Goal: Task Accomplishment & Management: Manage account settings

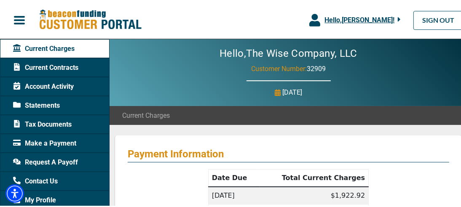
click at [344, 19] on span "Hello, [PERSON_NAME] !" at bounding box center [359, 19] width 70 height 8
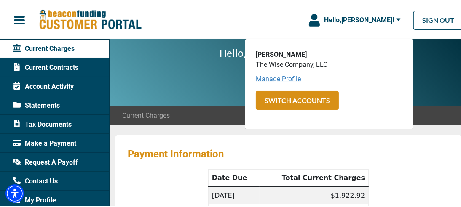
click at [277, 80] on link "Manage Profile" at bounding box center [278, 78] width 45 height 8
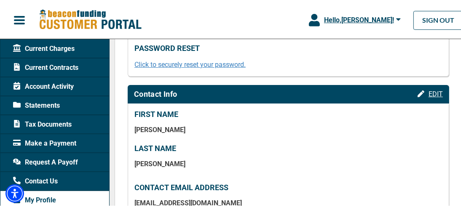
scroll to position [211, 0]
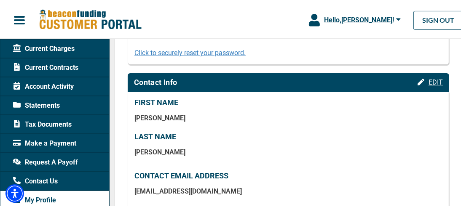
click at [429, 81] on span "EDIT" at bounding box center [435, 81] width 14 height 8
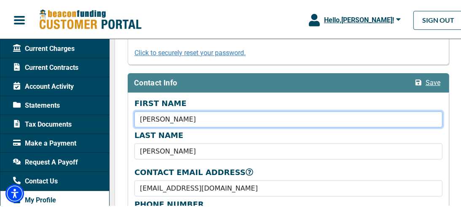
drag, startPoint x: 173, startPoint y: 120, endPoint x: 120, endPoint y: 120, distance: 53.1
click at [120, 120] on div "Profile Keep your contact info up to date. Login EDIT USER NAME (EMAIL ADDRESS)…" at bounding box center [288, 90] width 347 height 332
type input "[PERSON_NAME]"
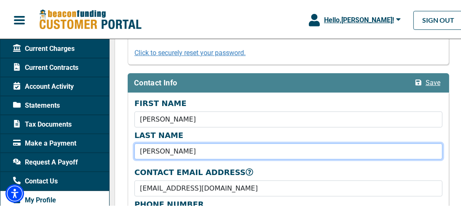
type input "[PERSON_NAME]"
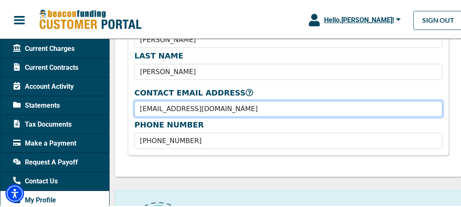
scroll to position [295, 0]
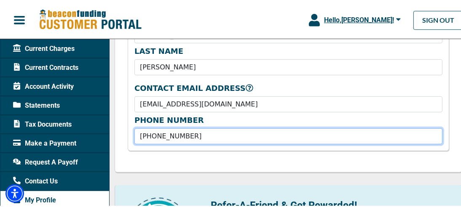
click at [195, 137] on input "[PHONE_NUMBER]" at bounding box center [288, 135] width 308 height 16
drag, startPoint x: 194, startPoint y: 137, endPoint x: 130, endPoint y: 135, distance: 63.6
click at [131, 135] on div "PHONE NUMBER [PHONE_NUMBER]" at bounding box center [288, 129] width 318 height 29
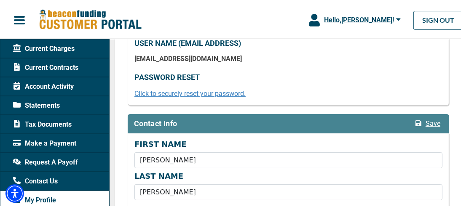
scroll to position [168, 0]
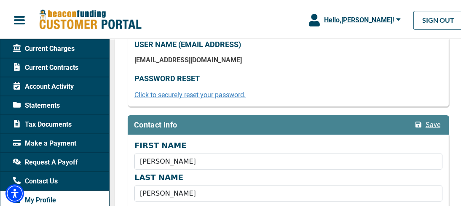
type input "[PHONE_NUMBER]"
click at [426, 125] on span "Save" at bounding box center [432, 124] width 15 height 8
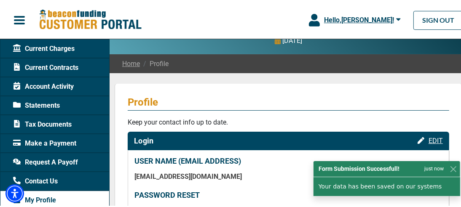
scroll to position [0, 0]
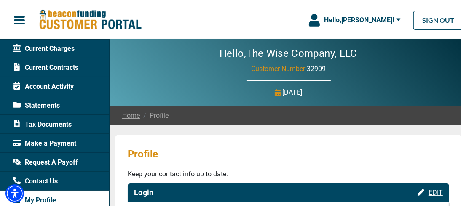
click at [35, 45] on span "Current Charges" at bounding box center [43, 48] width 61 height 10
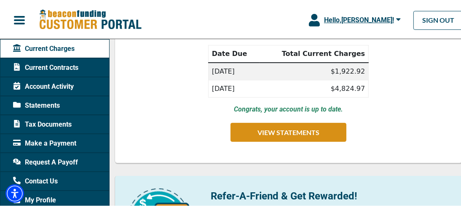
scroll to position [126, 0]
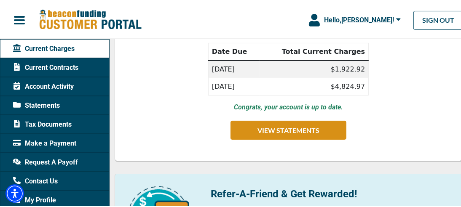
click at [32, 85] on span "Account Activity" at bounding box center [43, 85] width 61 height 10
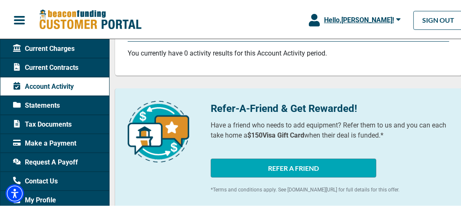
scroll to position [42, 0]
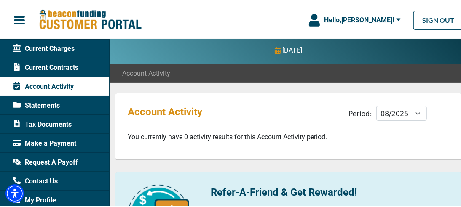
click at [43, 103] on span "Statements" at bounding box center [36, 104] width 47 height 10
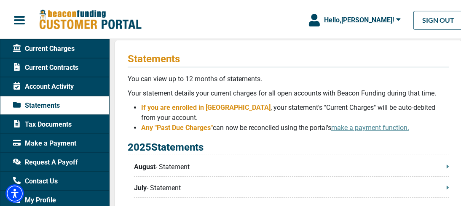
scroll to position [84, 0]
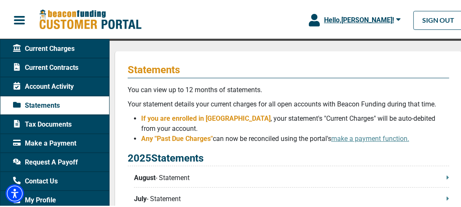
click at [46, 121] on span "Tax Documents" at bounding box center [42, 123] width 59 height 10
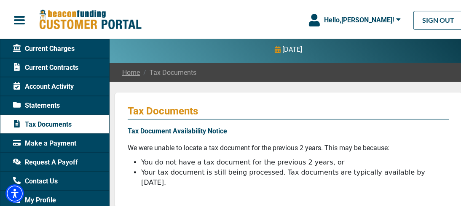
scroll to position [84, 0]
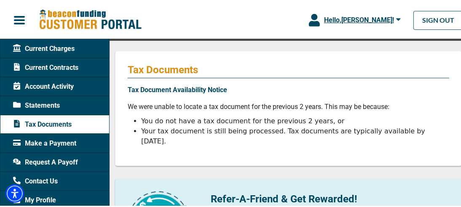
click at [29, 141] on span "Make a Payment" at bounding box center [44, 142] width 63 height 10
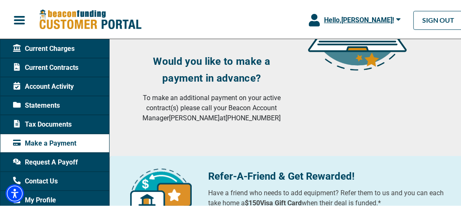
scroll to position [191, 0]
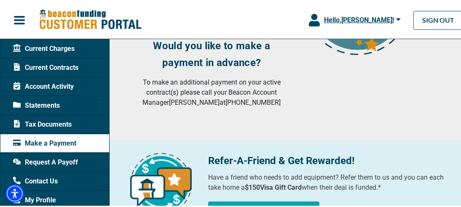
click at [38, 198] on span "My Profile" at bounding box center [34, 199] width 43 height 10
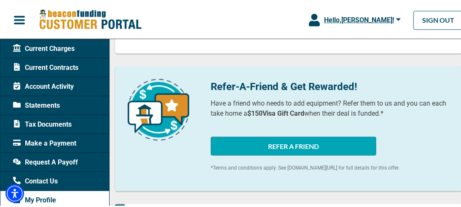
scroll to position [379, 0]
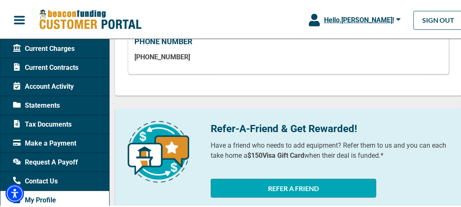
click at [33, 177] on span "Contact Us" at bounding box center [35, 180] width 45 height 10
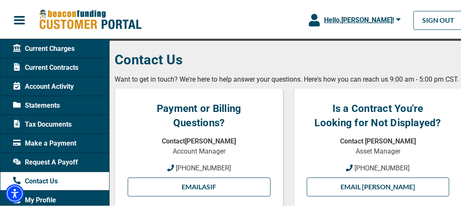
scroll to position [126, 0]
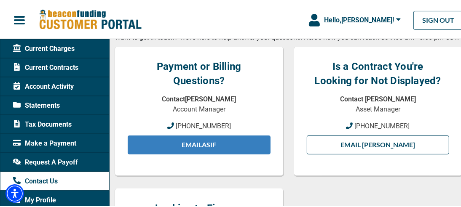
click at [192, 153] on link "Email Asif" at bounding box center [199, 143] width 143 height 19
click at [186, 152] on link "Email Asif" at bounding box center [199, 143] width 143 height 19
click at [197, 153] on link "Email Asif" at bounding box center [199, 143] width 143 height 19
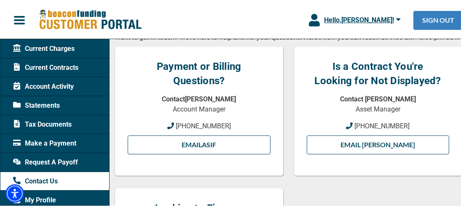
click at [427, 19] on link "SIGN OUT" at bounding box center [438, 19] width 50 height 19
